Goal: Task Accomplishment & Management: Manage account settings

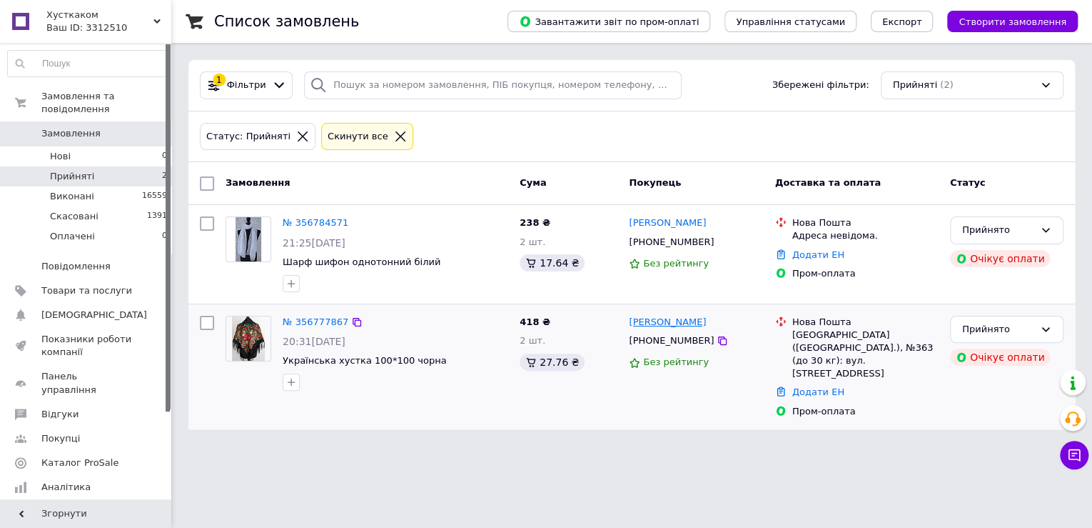
click at [680, 325] on link "[PERSON_NAME]" at bounding box center [667, 323] width 77 height 14
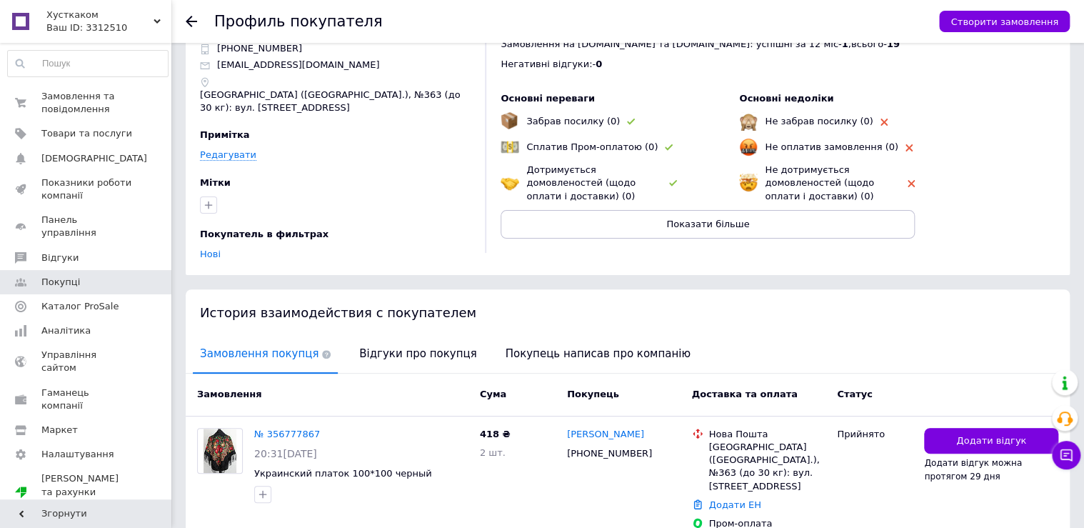
scroll to position [84, 0]
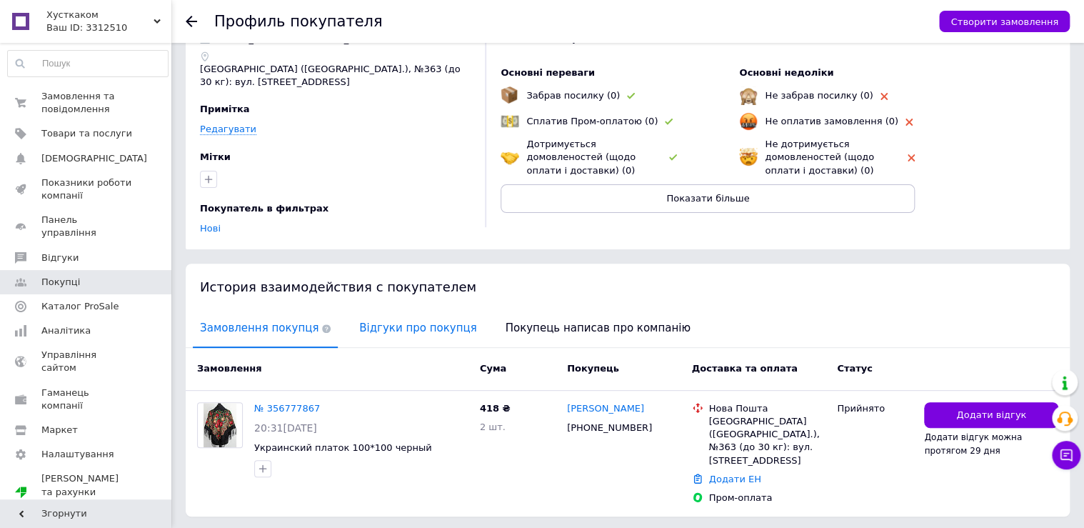
click at [386, 310] on span "Відгуки про покупця" at bounding box center [417, 328] width 131 height 36
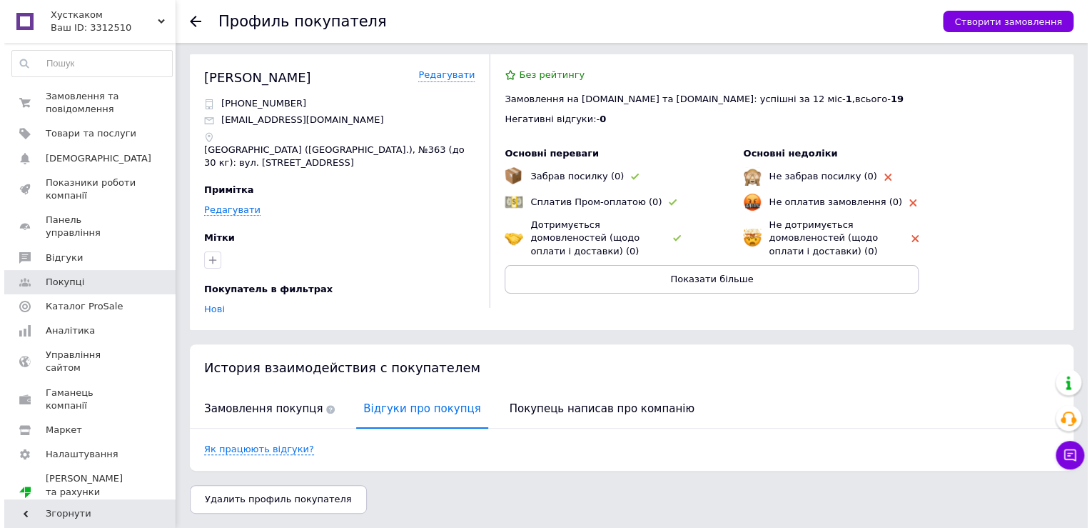
scroll to position [0, 0]
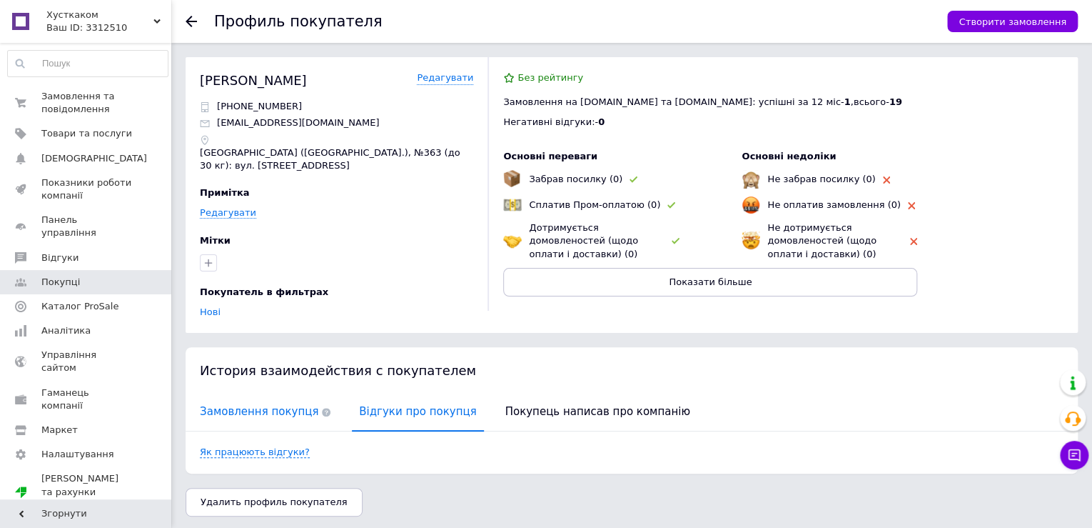
click at [271, 393] on span "Замовлення покупця" at bounding box center [265, 411] width 145 height 36
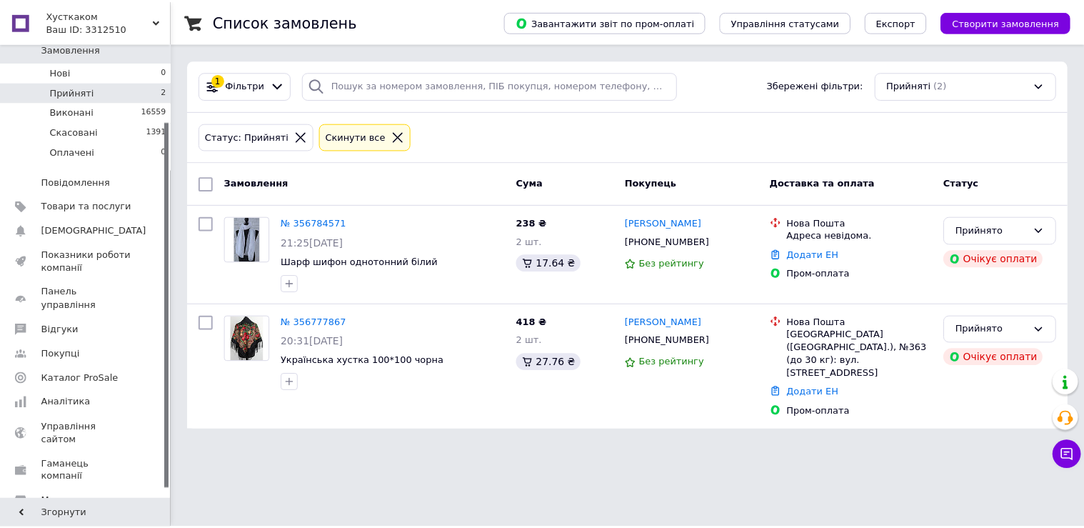
scroll to position [109, 0]
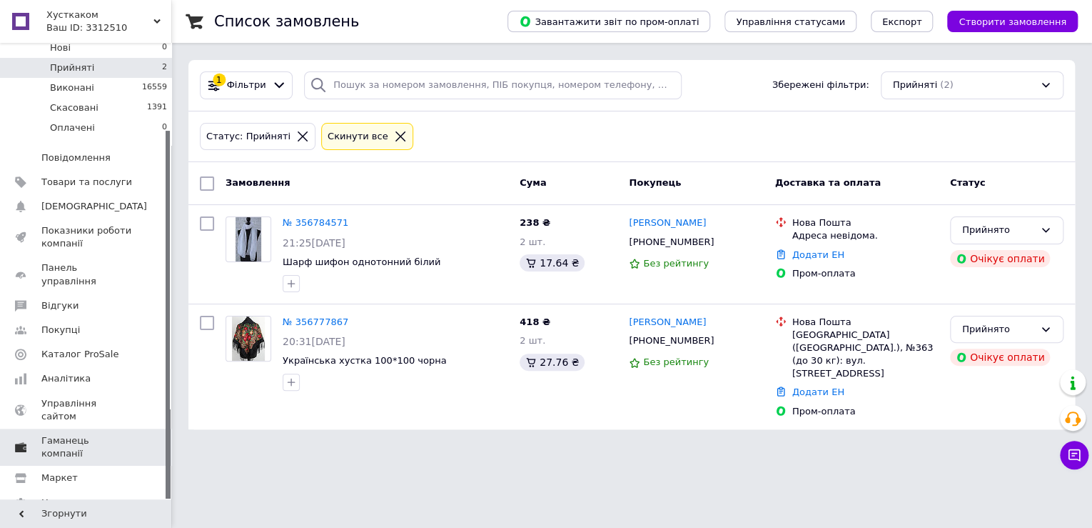
click at [103, 434] on span "Гаманець компанії" at bounding box center [86, 447] width 91 height 26
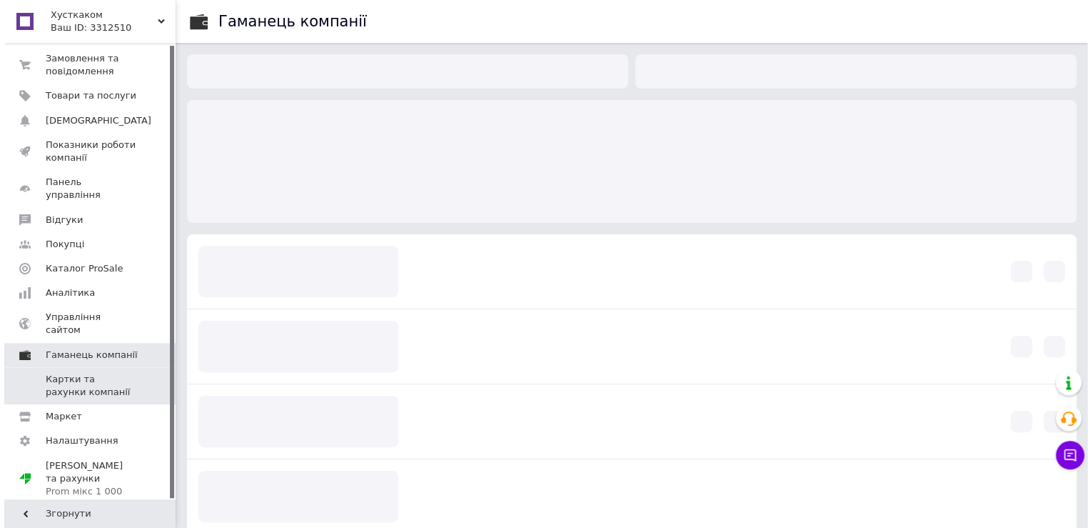
scroll to position [2, 0]
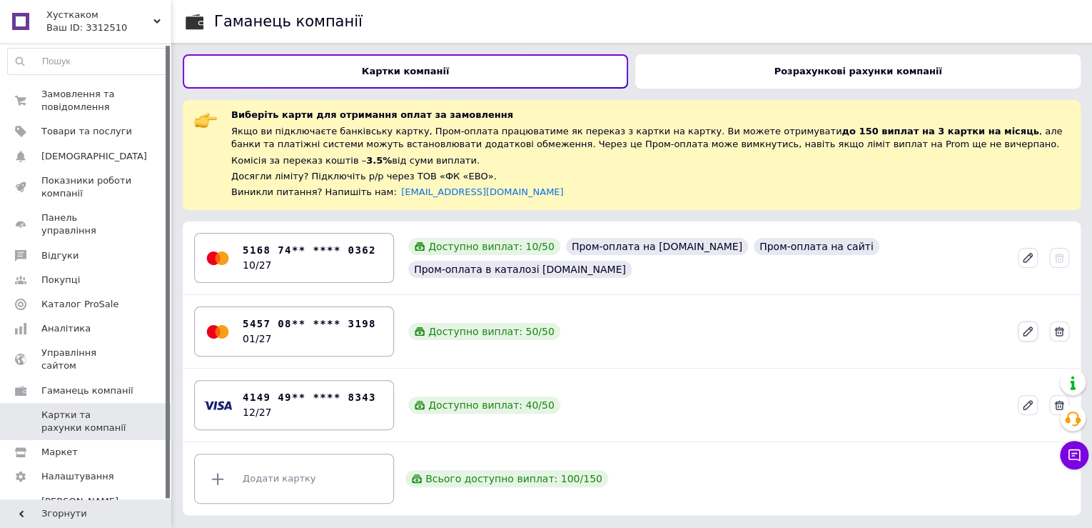
click at [1026, 328] on icon at bounding box center [1028, 331] width 13 height 13
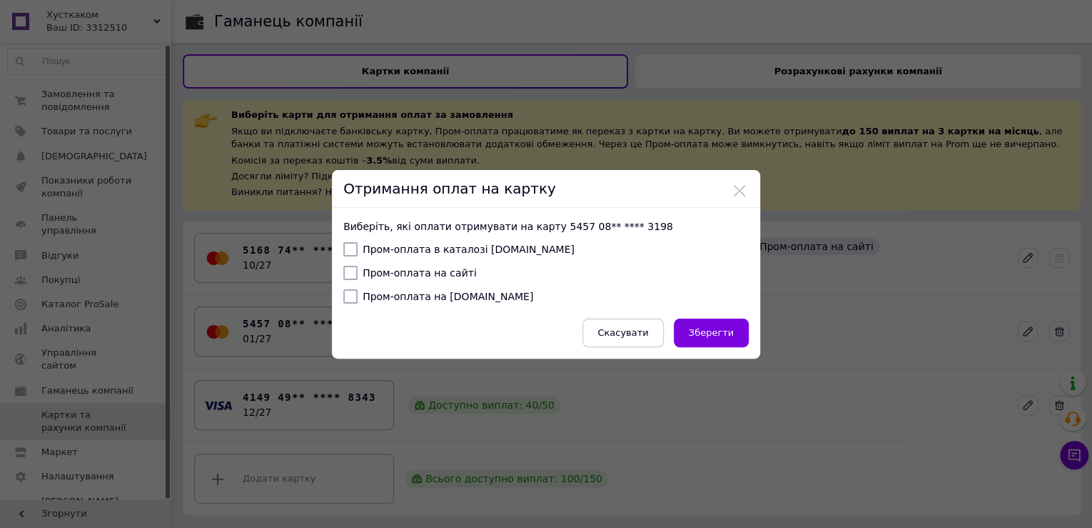
click at [354, 246] on input "Пром-оплата в каталозі Prom.ua" at bounding box center [350, 249] width 14 height 14
checkbox input "true"
click at [351, 275] on input "Пром-оплата на сайті" at bounding box center [350, 273] width 14 height 14
checkbox input "true"
click at [348, 298] on input "Пром-оплата на Bigl.ua" at bounding box center [350, 296] width 14 height 14
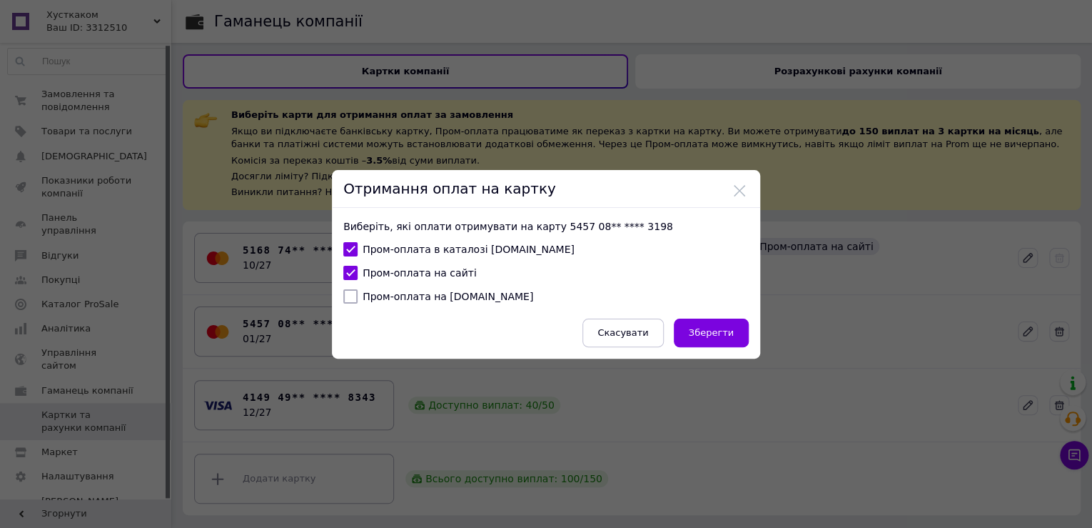
checkbox input "true"
click at [721, 347] on button "Зберегти" at bounding box center [711, 332] width 75 height 29
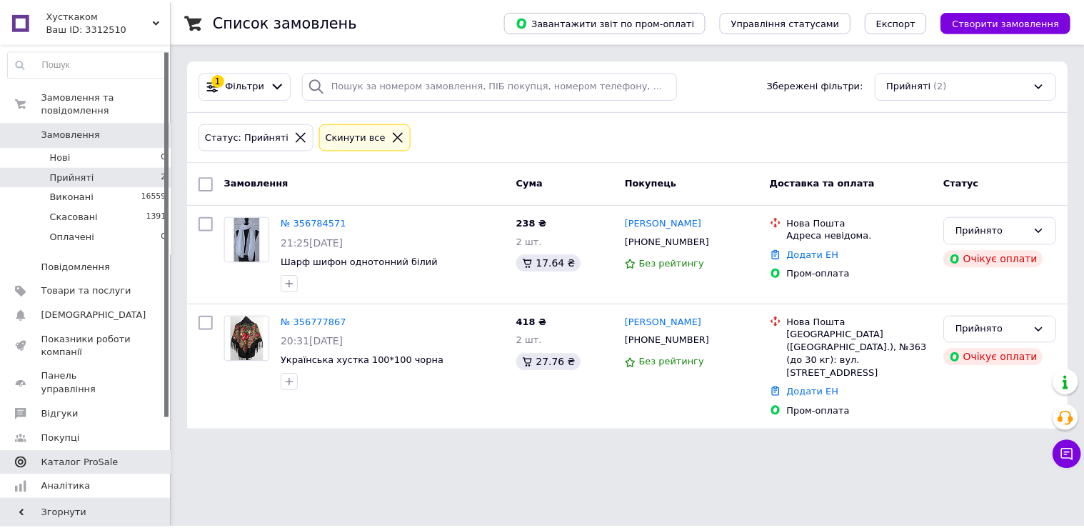
scroll to position [109, 0]
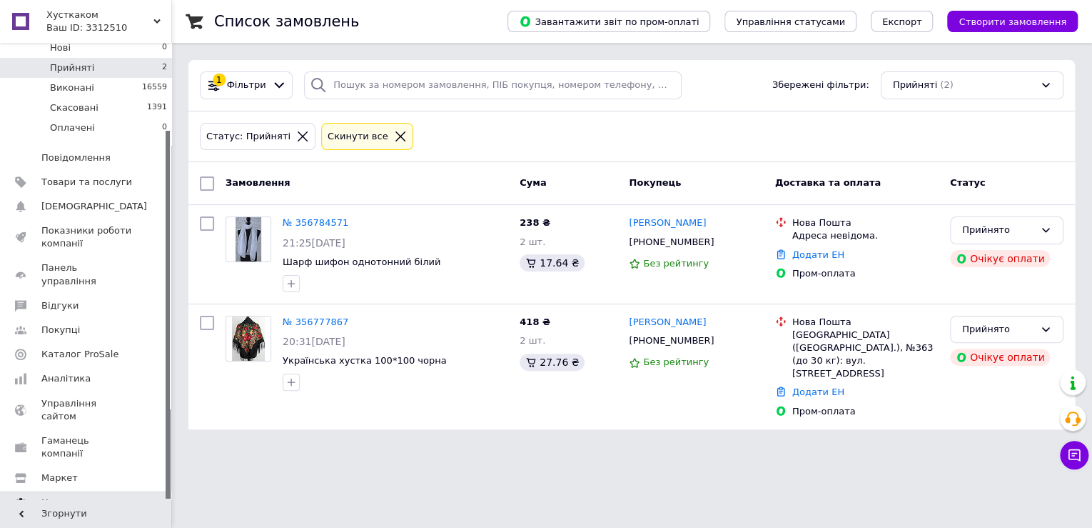
click at [90, 496] on span "Налаштування" at bounding box center [77, 502] width 73 height 13
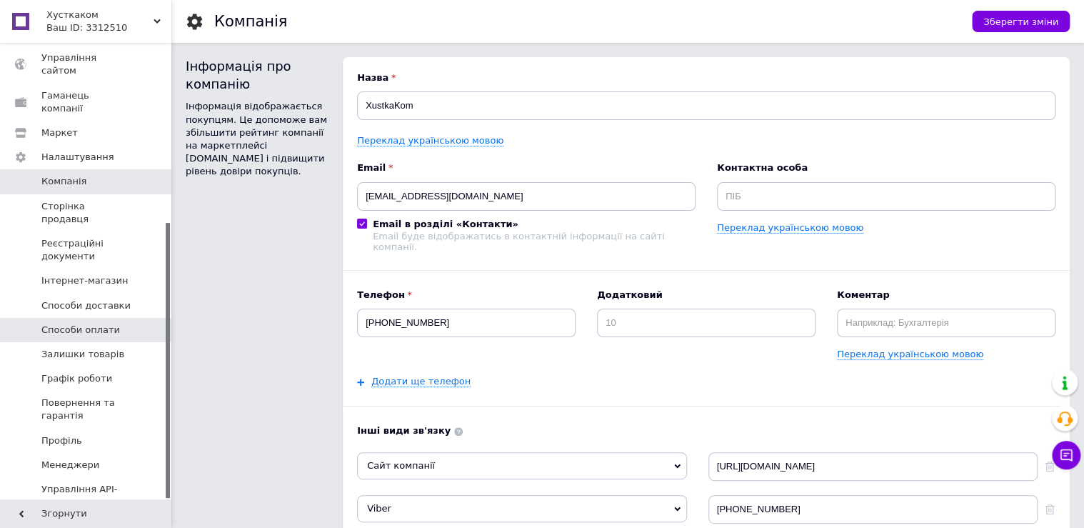
click at [102, 323] on span "Способи оплати" at bounding box center [80, 329] width 79 height 13
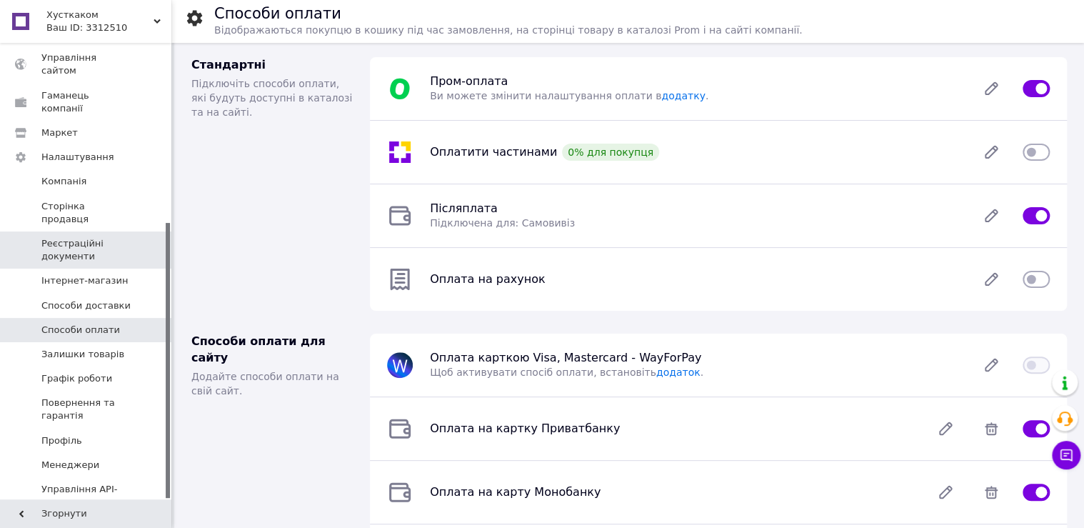
click at [84, 237] on span "Реєстраційні документи" at bounding box center [86, 250] width 91 height 26
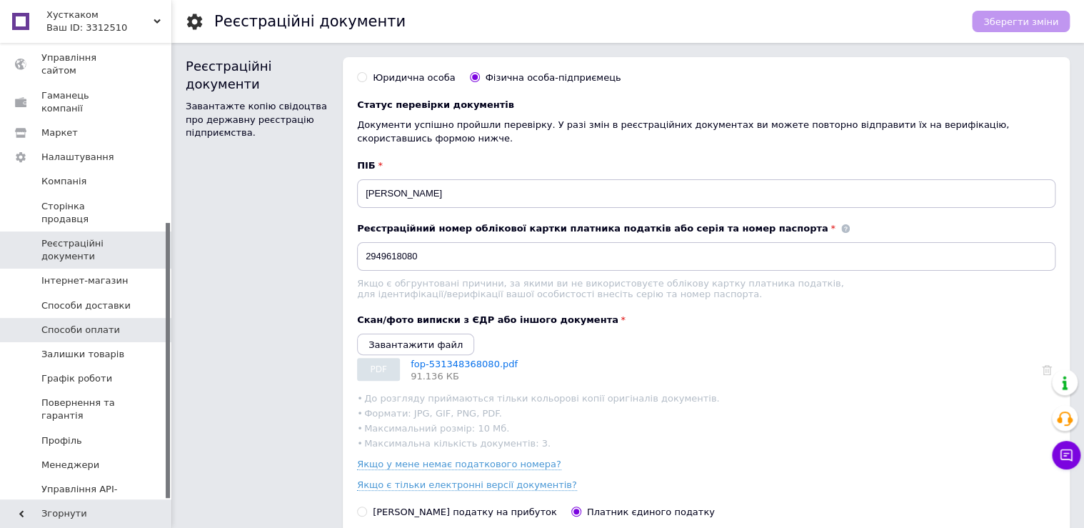
click at [103, 323] on span "Способи оплати" at bounding box center [80, 329] width 79 height 13
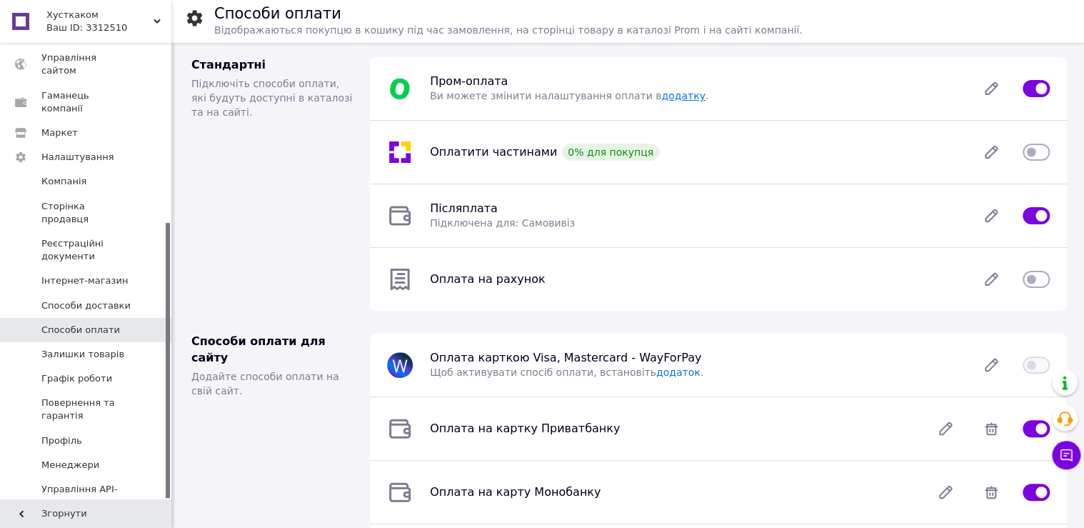
click at [705, 101] on link "додатку" at bounding box center [683, 95] width 44 height 11
